Goal: Task Accomplishment & Management: Complete application form

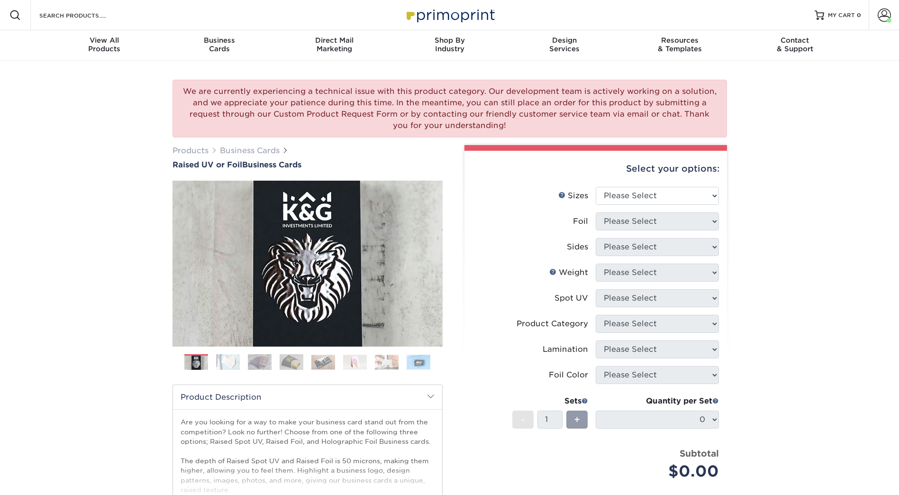
click at [448, 161] on div "Products Business Cards Raised UV or Foil Business Cards Previous" at bounding box center [307, 369] width 284 height 449
click at [124, 144] on div "We are currently experiencing a technical issue with this product category. Our…" at bounding box center [449, 346] width 899 height 571
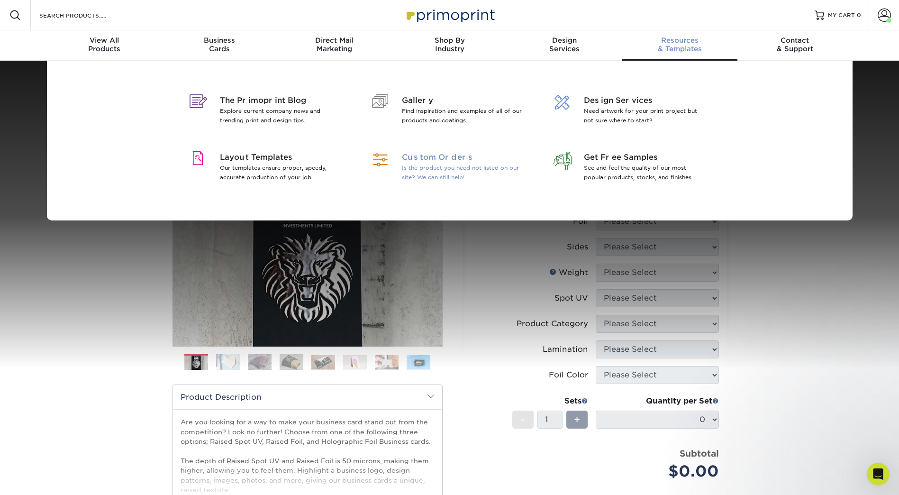
click at [442, 155] on span "Custom Orders" at bounding box center [463, 157] width 123 height 11
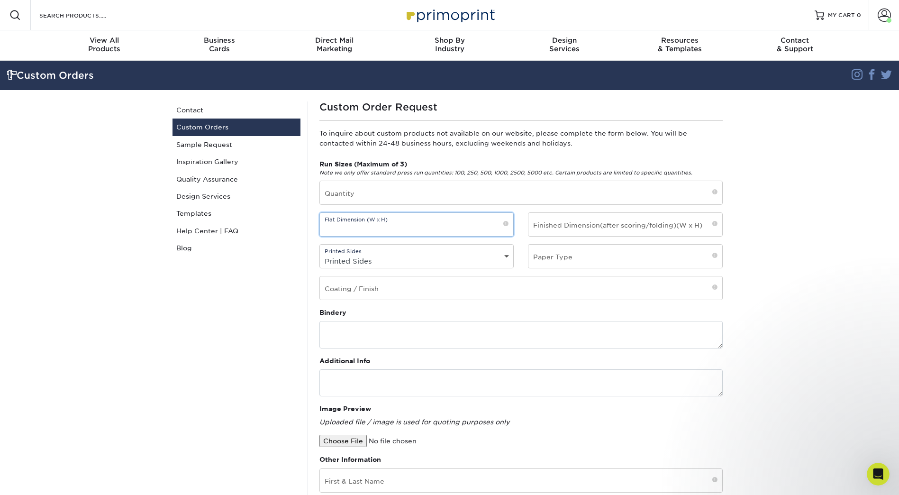
click at [436, 220] on input "text" at bounding box center [417, 224] width 194 height 23
click at [379, 224] on input "text" at bounding box center [417, 224] width 194 height 23
click at [608, 194] on input "text" at bounding box center [521, 192] width 402 height 23
click at [834, 184] on section "Custom Orders Instagram Facebook Twitter Custom Orders Contact Custom Orders Sa…" at bounding box center [449, 380] width 899 height 638
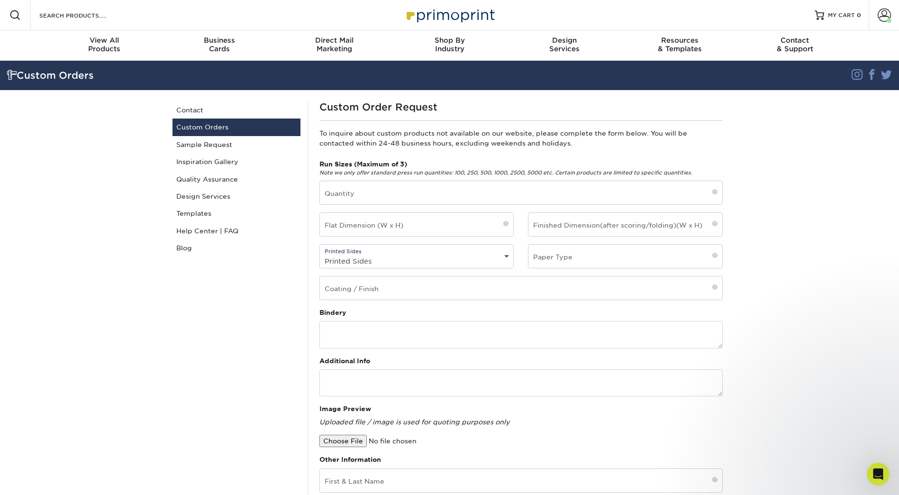
click at [288, 348] on div "Custom Orders Contact Custom Orders Sample Request Inspiration Gallery Quality …" at bounding box center [236, 394] width 142 height 586
click at [378, 293] on input "text" at bounding box center [521, 287] width 402 height 23
click at [266, 336] on div "Custom Orders Contact Custom Orders Sample Request Inspiration Gallery Quality …" at bounding box center [236, 394] width 142 height 586
click at [386, 194] on input "text" at bounding box center [521, 192] width 402 height 23
